Goal: Transaction & Acquisition: Purchase product/service

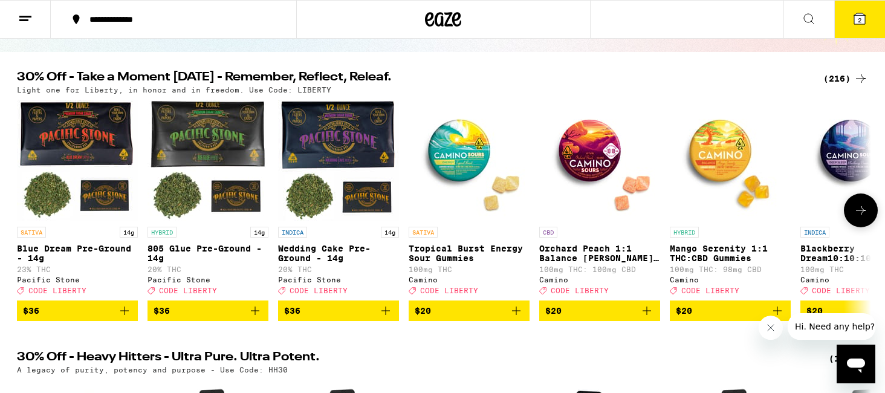
scroll to position [100, 0]
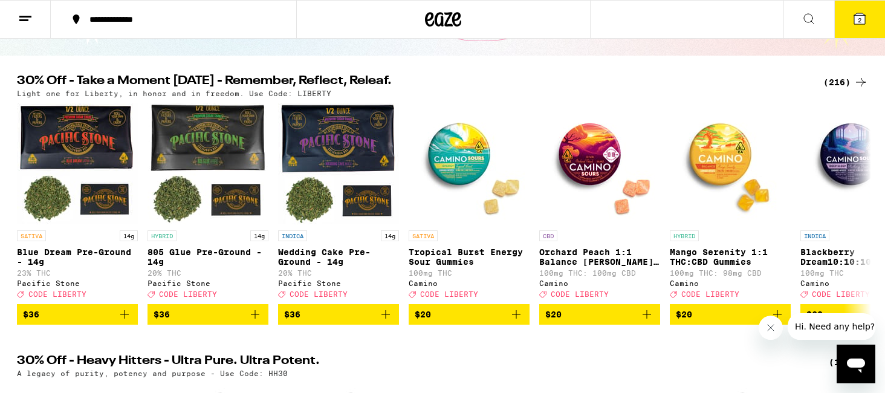
click at [836, 80] on div "(216)" at bounding box center [845, 82] width 45 height 15
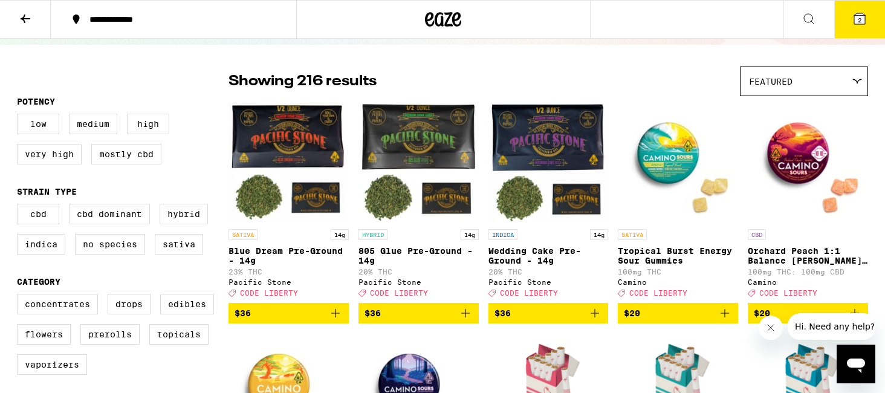
scroll to position [74, 0]
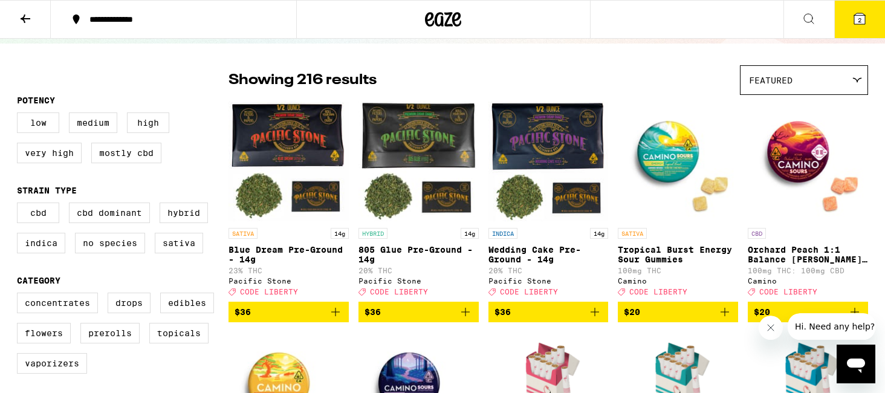
click at [670, 161] on img "Open page for Tropical Burst Energy Sour Gummies from Camino" at bounding box center [678, 161] width 120 height 121
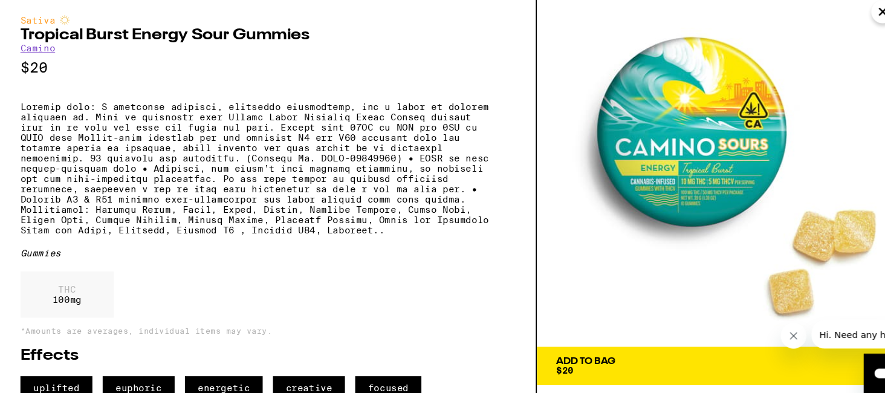
scroll to position [37, 0]
click at [569, 347] on div "Add To Bag" at bounding box center [575, 351] width 56 height 8
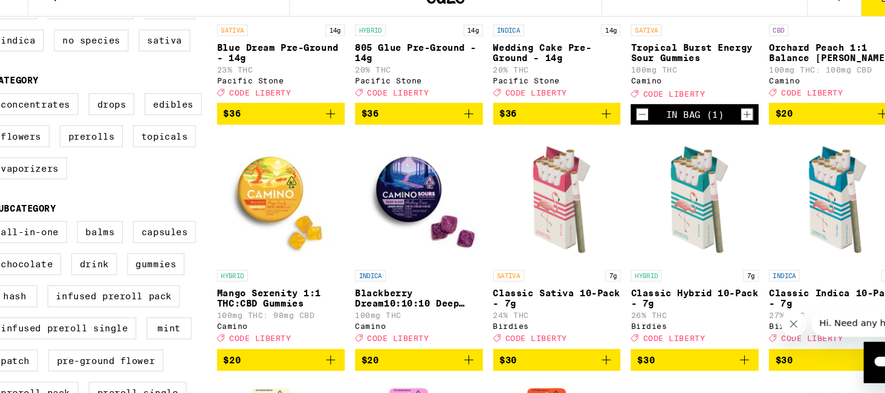
scroll to position [256, 0]
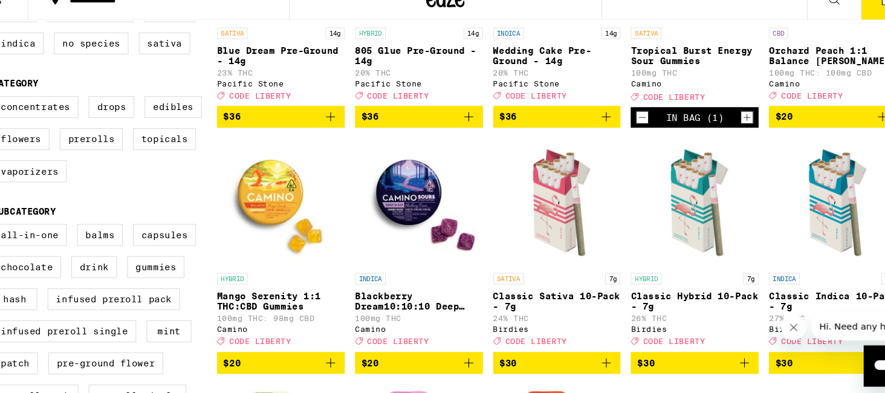
click at [290, 184] on img "Open page for Mango Serenity 1:1 THC:CBD Gummies from Camino" at bounding box center [288, 209] width 120 height 121
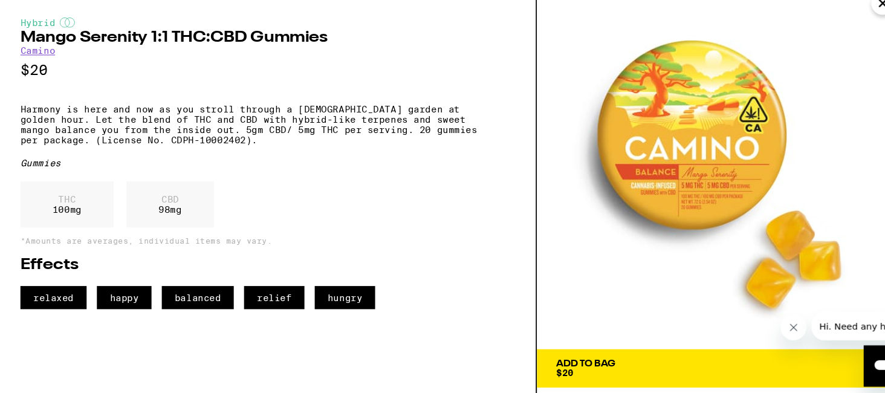
click at [572, 375] on button "Add To Bag $20" at bounding box center [703, 366] width 348 height 36
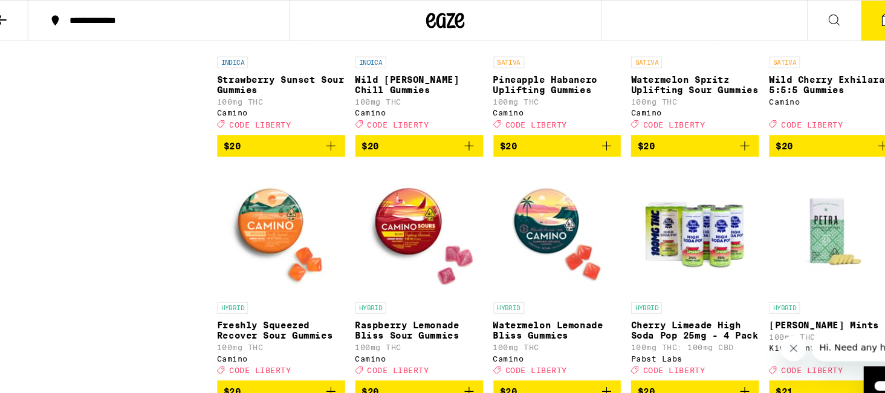
scroll to position [4151, 0]
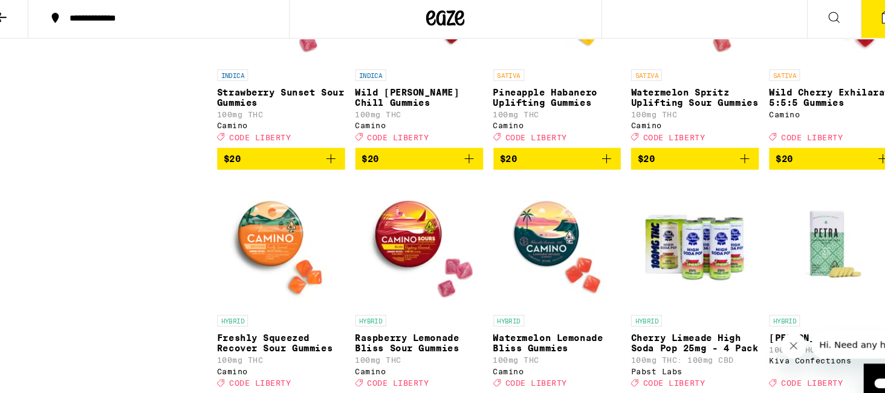
click at [683, 62] on img "Open page for Watermelon Spritz Uplifting Sour Gummies from Camino" at bounding box center [678, 1] width 120 height 121
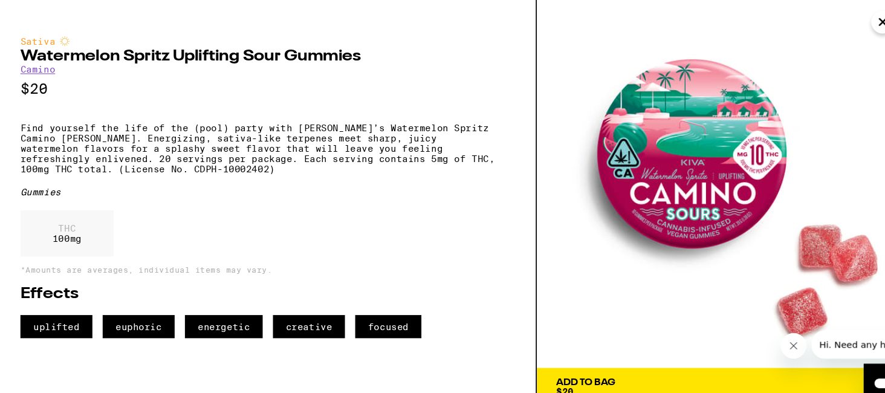
scroll to position [11, 0]
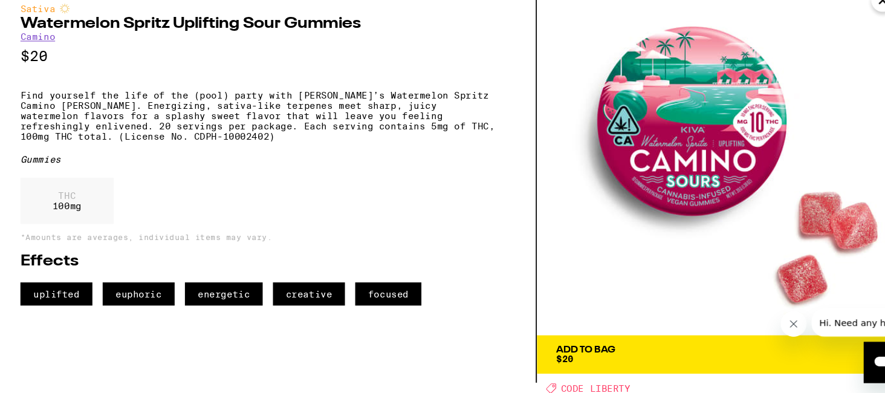
click at [586, 352] on div "Add To Bag" at bounding box center [575, 351] width 56 height 8
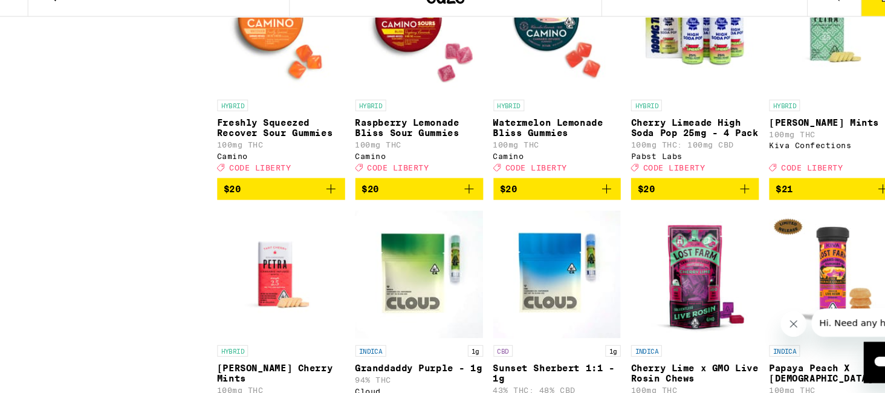
scroll to position [4336, 0]
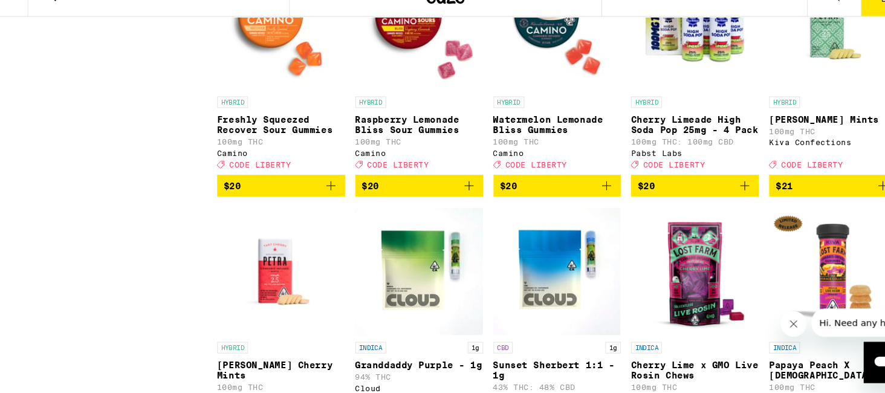
click at [280, 108] on img "Open page for Freshly Squeezed Recover Sour Gummies from Camino" at bounding box center [288, 47] width 120 height 121
click at [418, 108] on img "Open page for Raspberry Lemonade Bliss Sour Gummies from Camino" at bounding box center [418, 47] width 120 height 121
click at [428, 108] on img "Open page for Raspberry Lemonade Bliss Sour Gummies from Camino" at bounding box center [418, 47] width 120 height 121
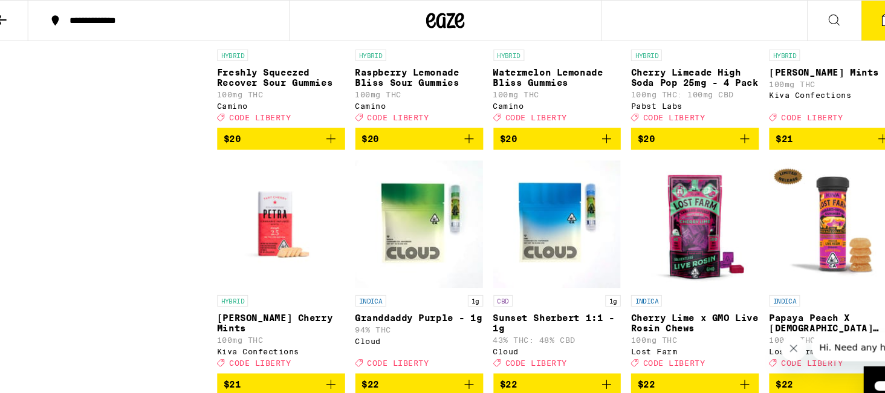
scroll to position [4402, 0]
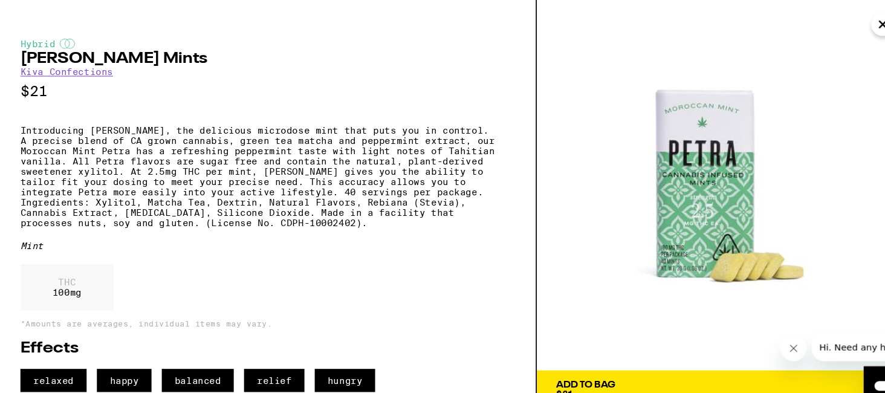
scroll to position [11, 0]
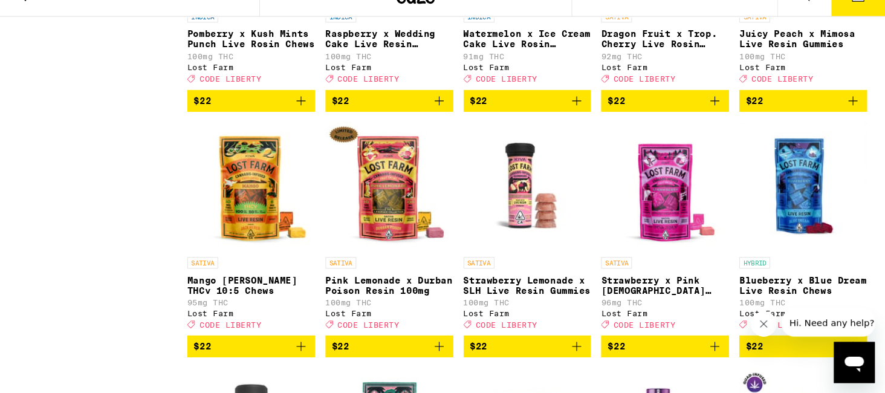
scroll to position [4882, 0]
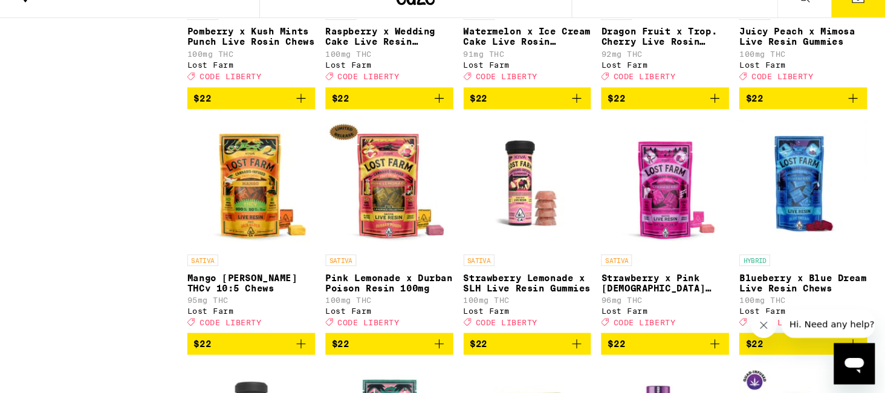
click at [855, 121] on icon "Add to bag" at bounding box center [854, 114] width 15 height 15
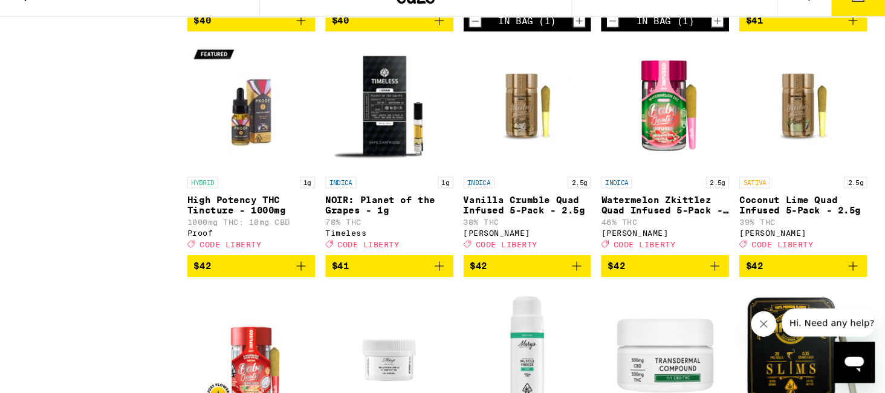
scroll to position [8400, 0]
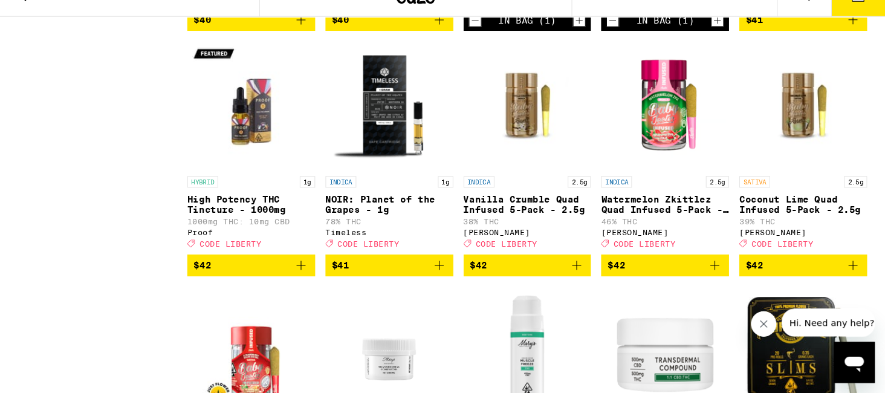
click at [500, 50] on icon "Decrement" at bounding box center [499, 42] width 11 height 15
click at [630, 50] on icon "Decrement" at bounding box center [628, 42] width 11 height 15
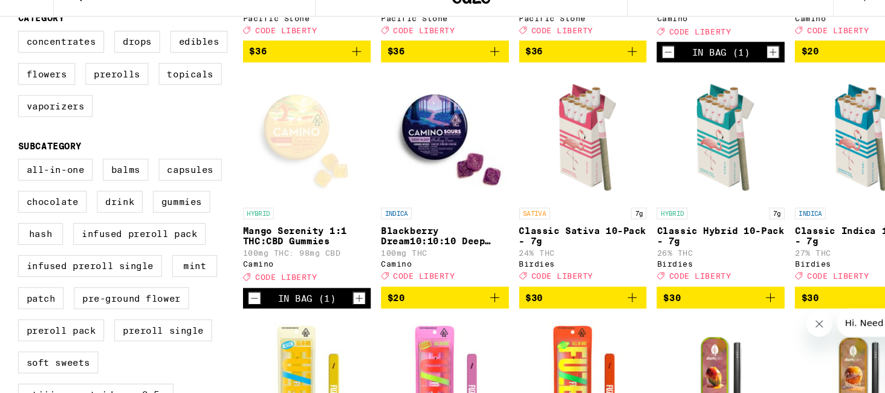
scroll to position [315, 0]
click at [58, 102] on label "Flowers" at bounding box center [44, 91] width 54 height 21
click at [20, 53] on input "Flowers" at bounding box center [19, 53] width 1 height 1
checkbox input "true"
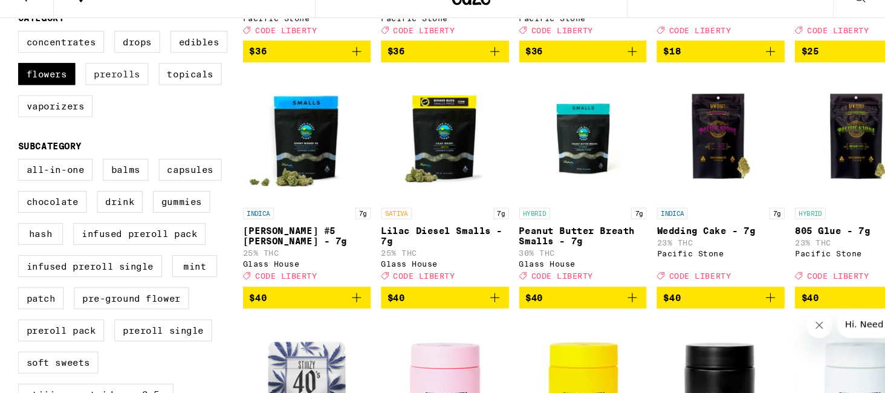
click at [112, 102] on label "Prerolls" at bounding box center [109, 91] width 59 height 21
click at [20, 53] on input "Prerolls" at bounding box center [19, 53] width 1 height 1
checkbox input "true"
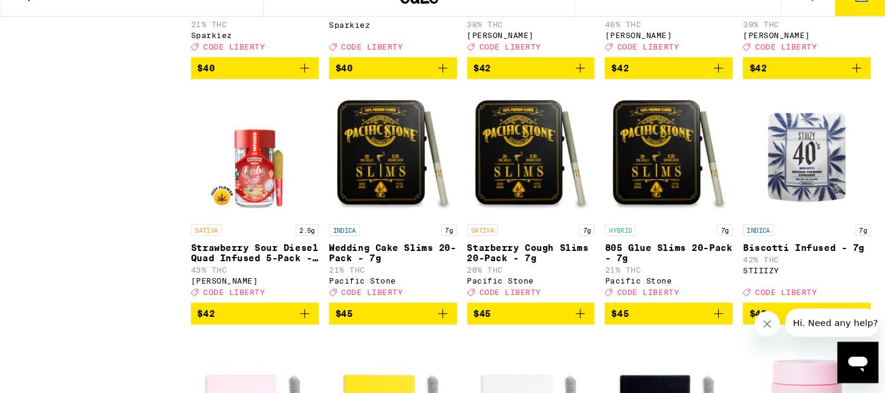
scroll to position [1936, 0]
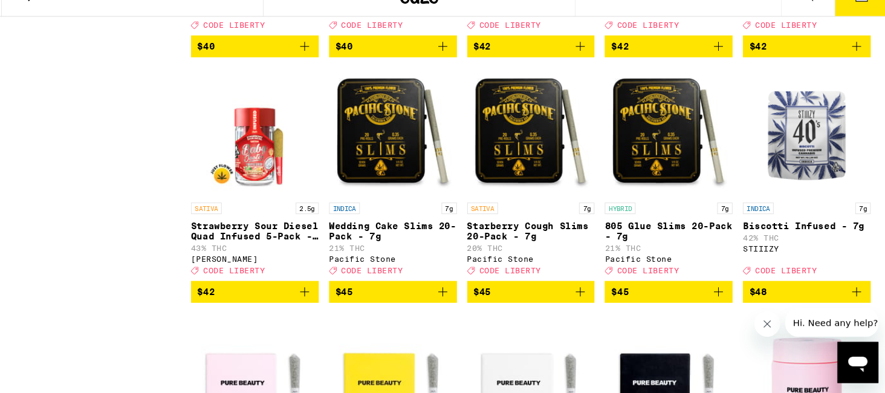
click at [462, 74] on icon "Add to bag" at bounding box center [465, 66] width 15 height 15
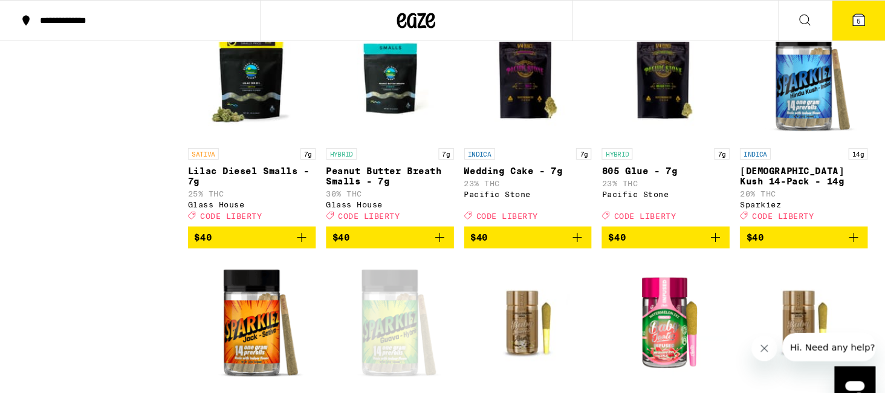
scroll to position [1545, 0]
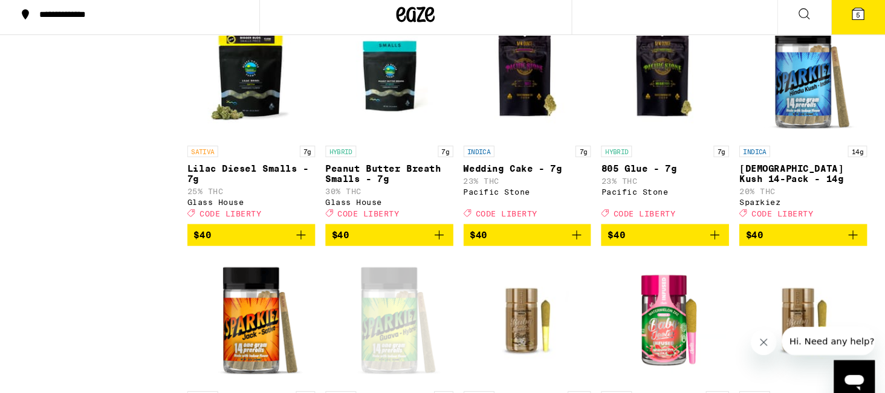
click at [335, 234] on icon "Add to bag" at bounding box center [335, 226] width 15 height 15
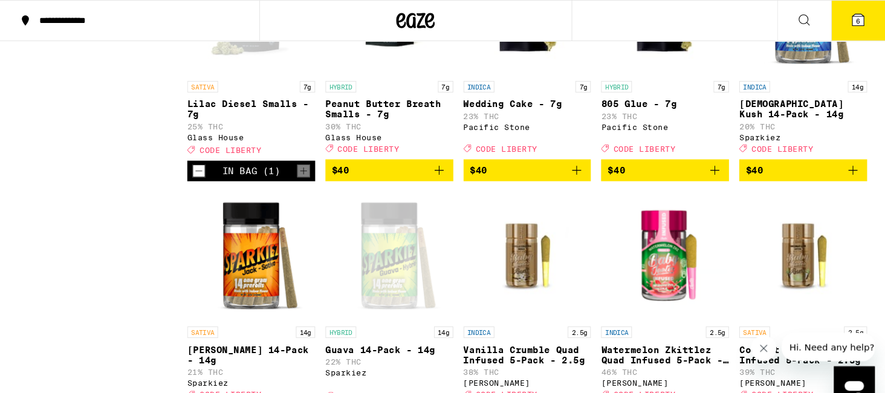
scroll to position [1610, 0]
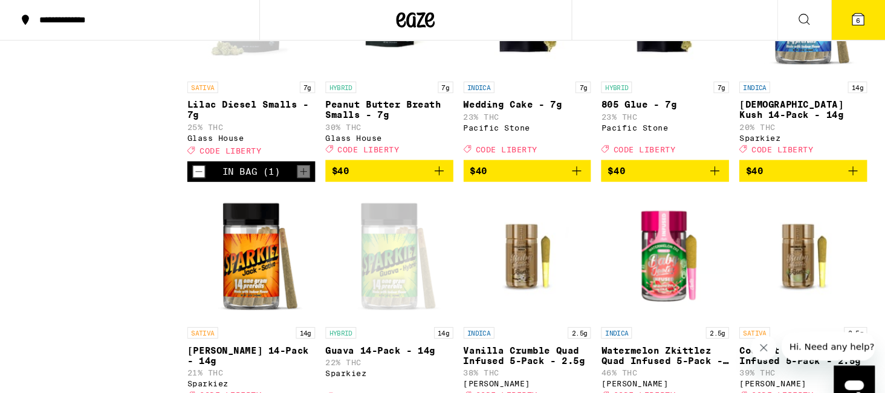
click at [862, 18] on icon at bounding box center [859, 18] width 11 height 11
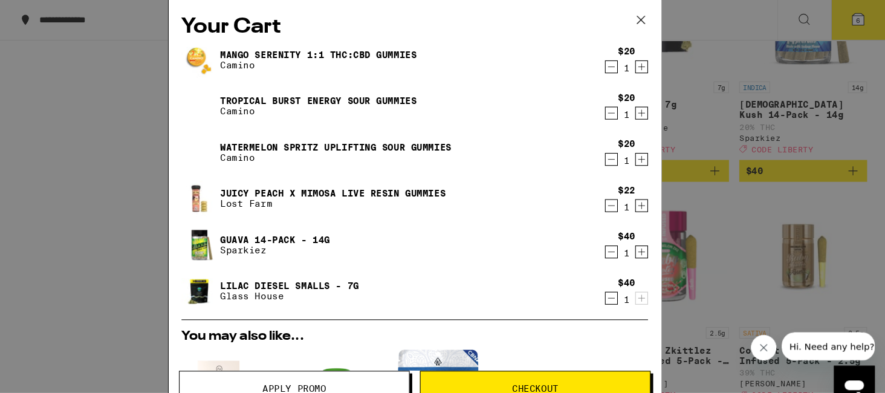
click at [628, 152] on icon "Decrement" at bounding box center [627, 150] width 11 height 15
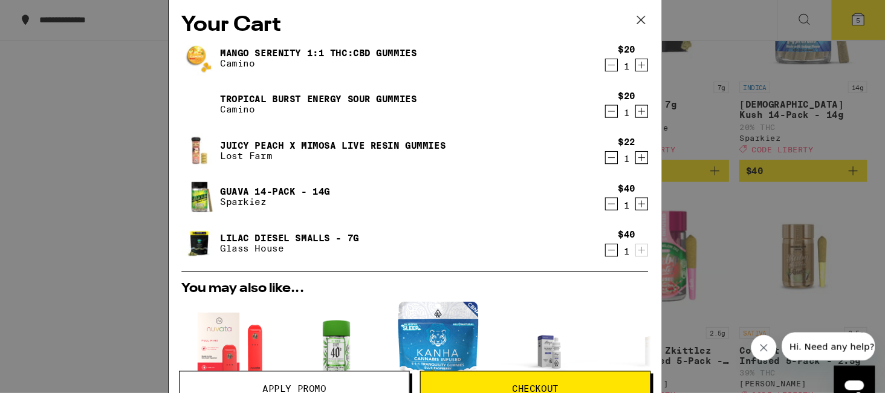
scroll to position [3, 0]
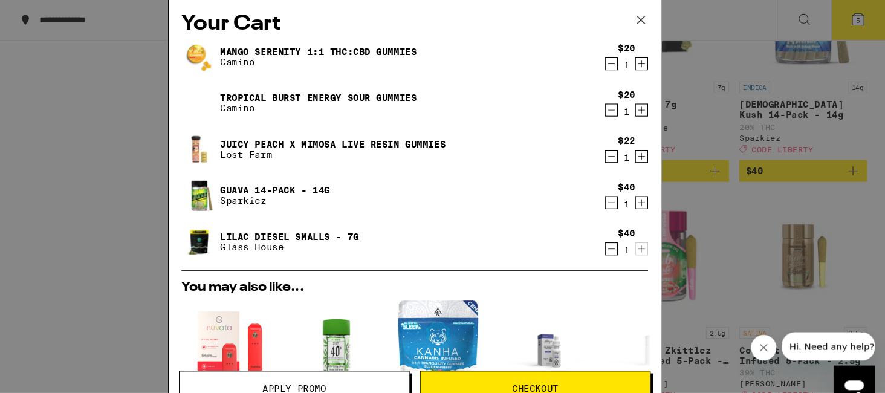
click at [625, 147] on icon "Decrement" at bounding box center [627, 147] width 11 height 15
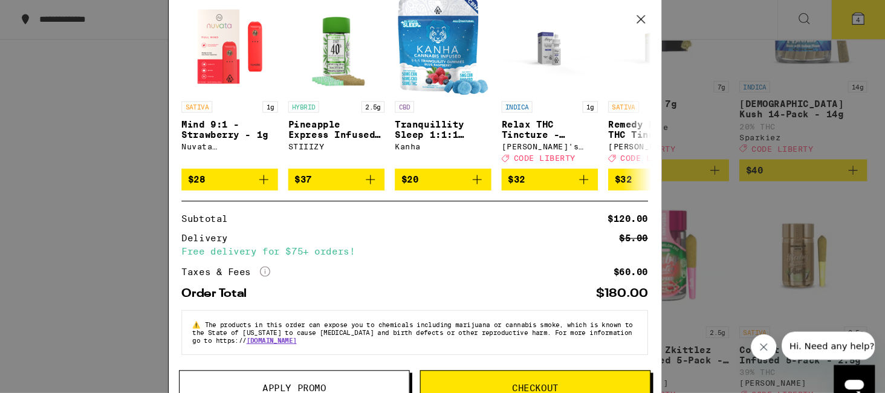
scroll to position [250, 0]
click at [359, 359] on button "Apply Promo" at bounding box center [329, 366] width 217 height 34
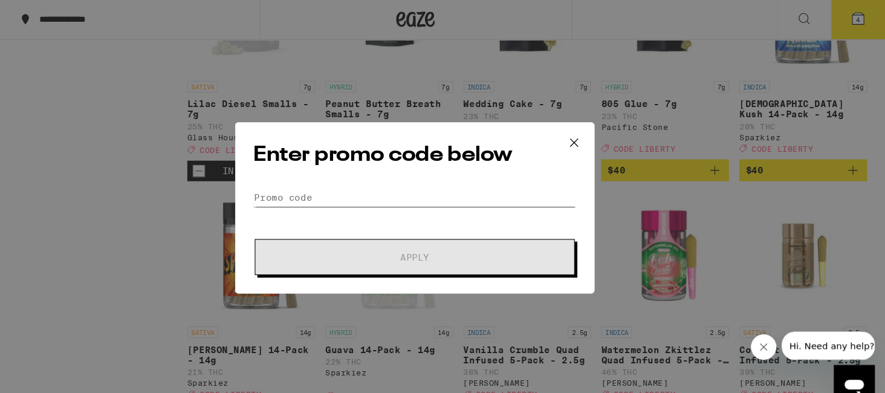
click at [419, 180] on input "Promo Code" at bounding box center [442, 187] width 303 height 18
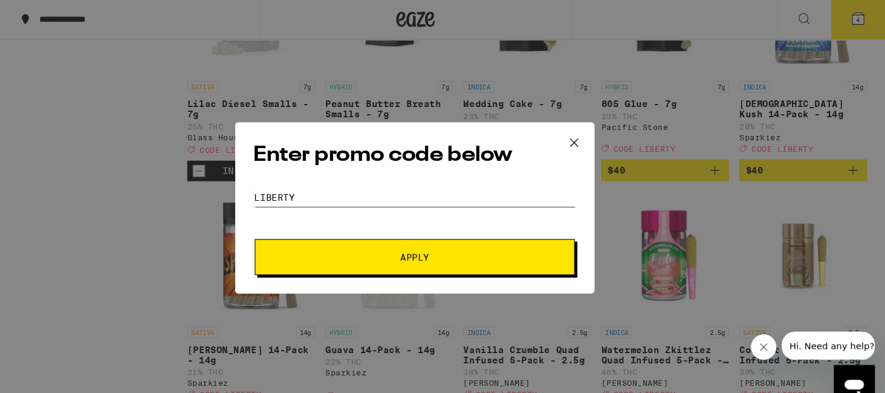
type input "liberty"
click at [292, 226] on button "Apply" at bounding box center [442, 243] width 301 height 34
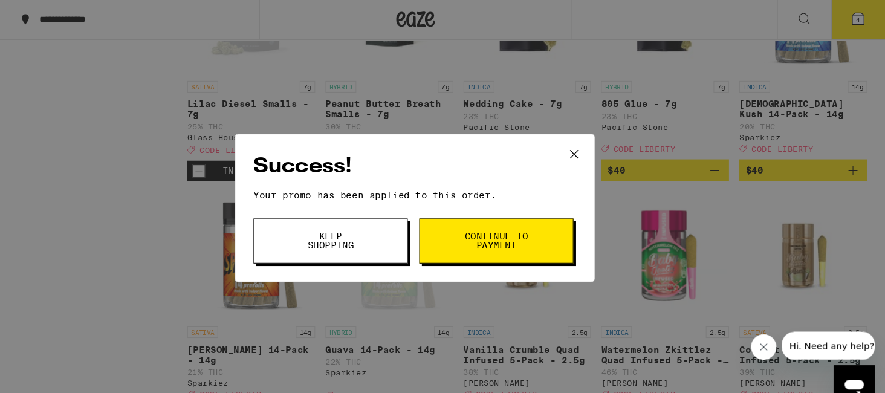
click at [586, 147] on icon at bounding box center [592, 146] width 18 height 18
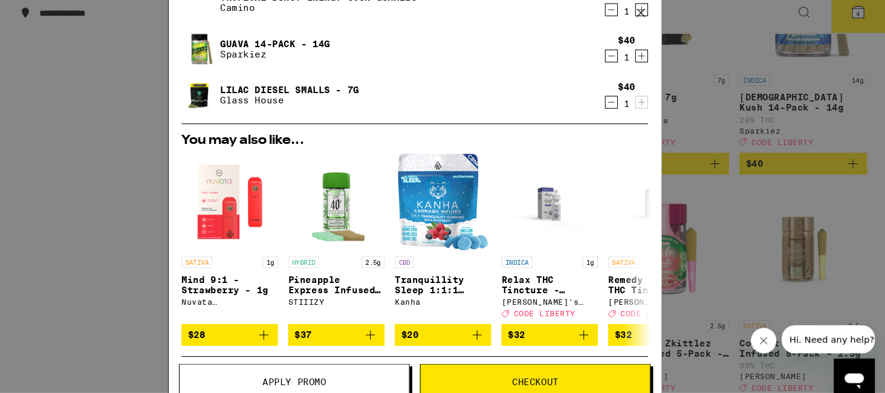
scroll to position [113, 0]
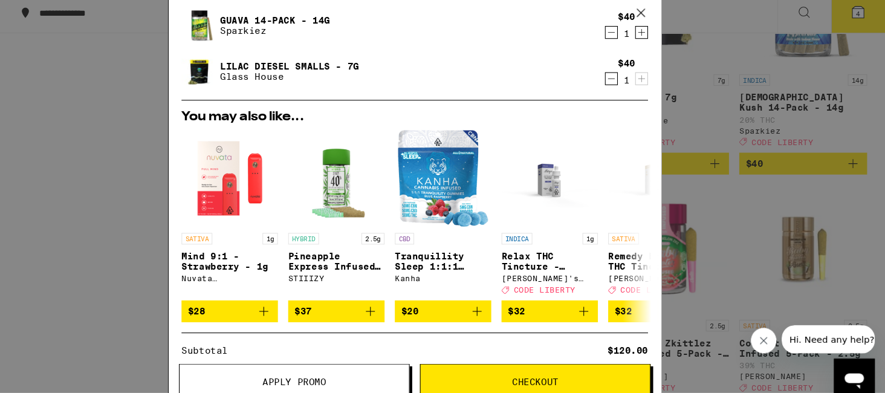
click at [656, 20] on icon at bounding box center [654, 19] width 7 height 7
